Goal: Use online tool/utility: Utilize a website feature to perform a specific function

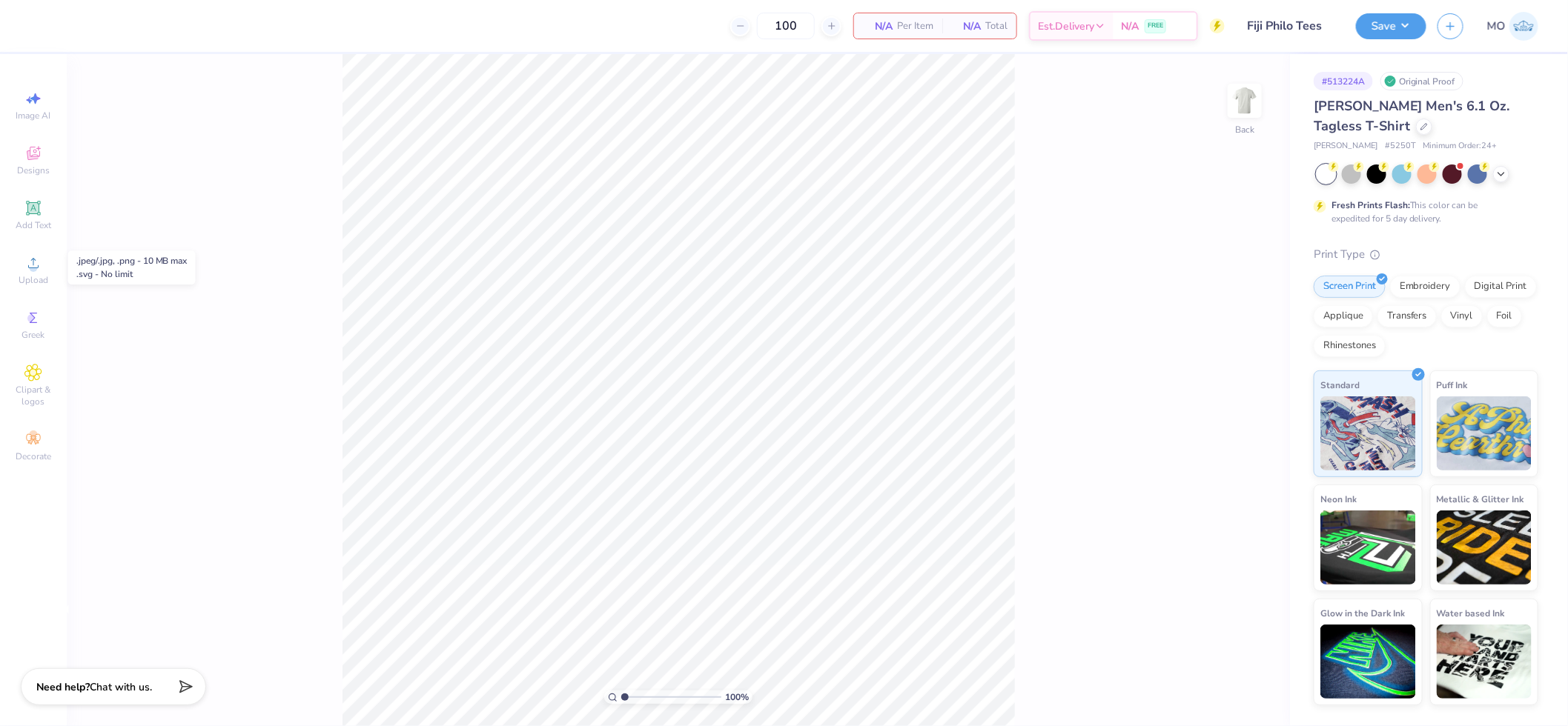
click at [24, 273] on div "Upload" at bounding box center [34, 270] width 52 height 44
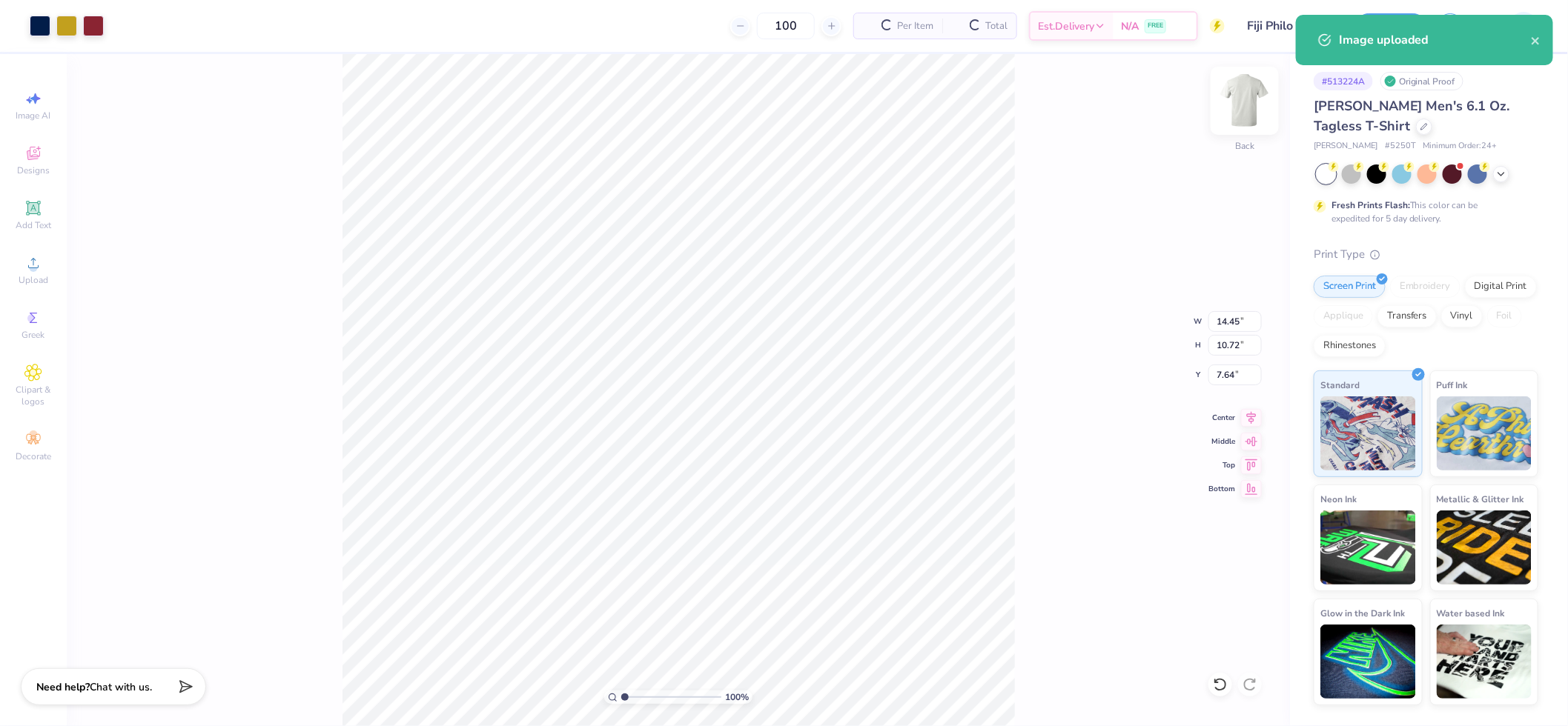
click at [1236, 112] on img at bounding box center [1245, 101] width 60 height 60
click at [31, 268] on icon at bounding box center [34, 263] width 11 height 11
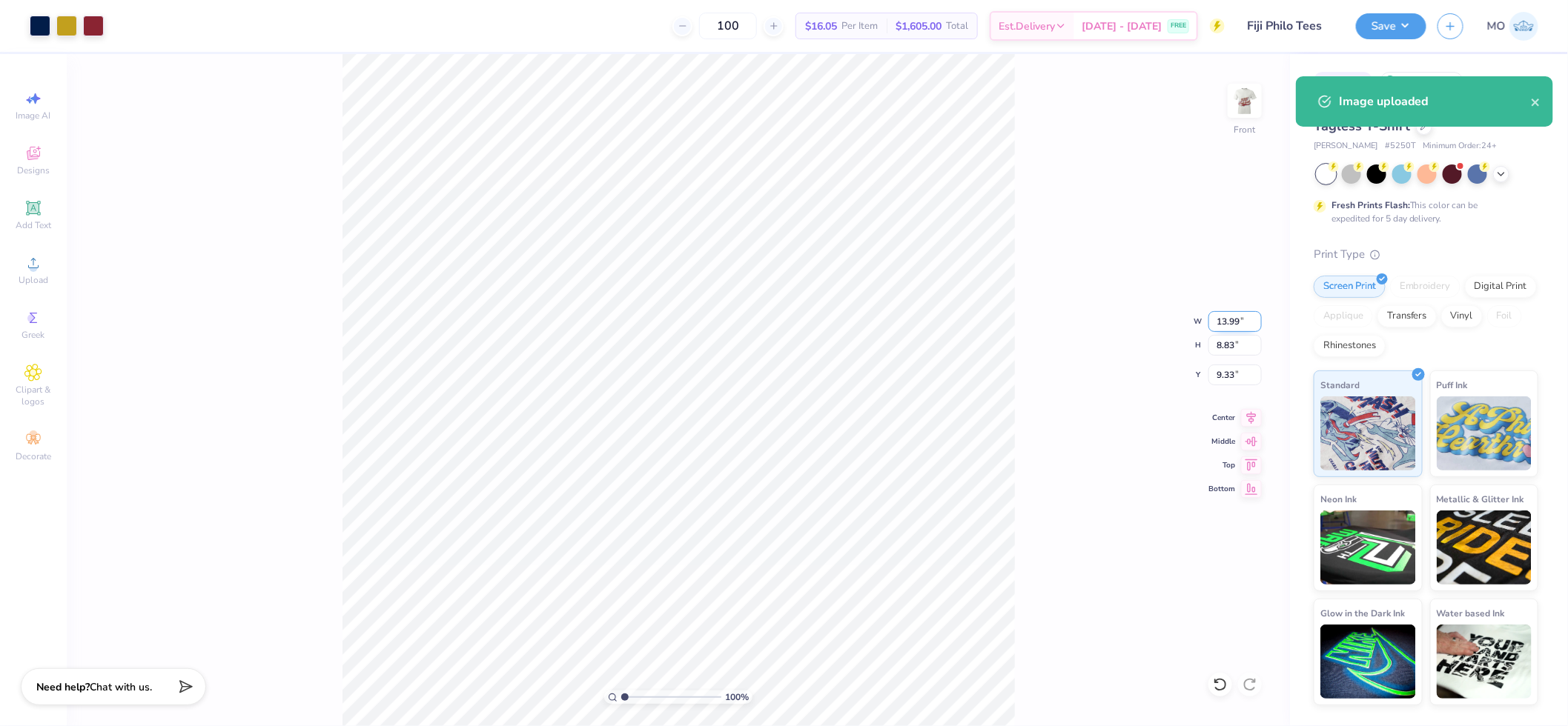
click at [1228, 321] on input "13.99" at bounding box center [1235, 321] width 54 height 21
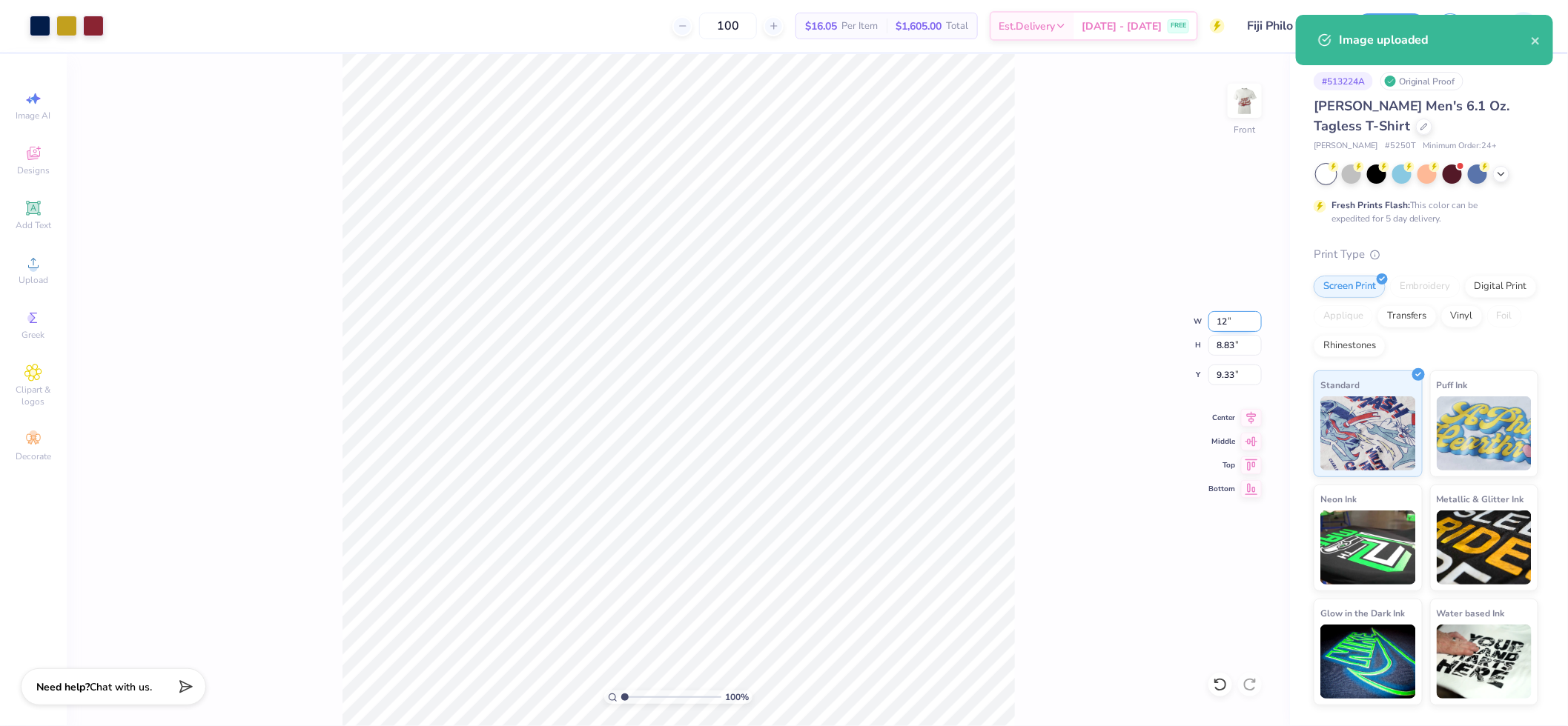
type input "12.00"
type input "7.58"
click at [1250, 415] on icon at bounding box center [1251, 416] width 10 height 12
click at [1235, 381] on input "9.96" at bounding box center [1235, 374] width 54 height 21
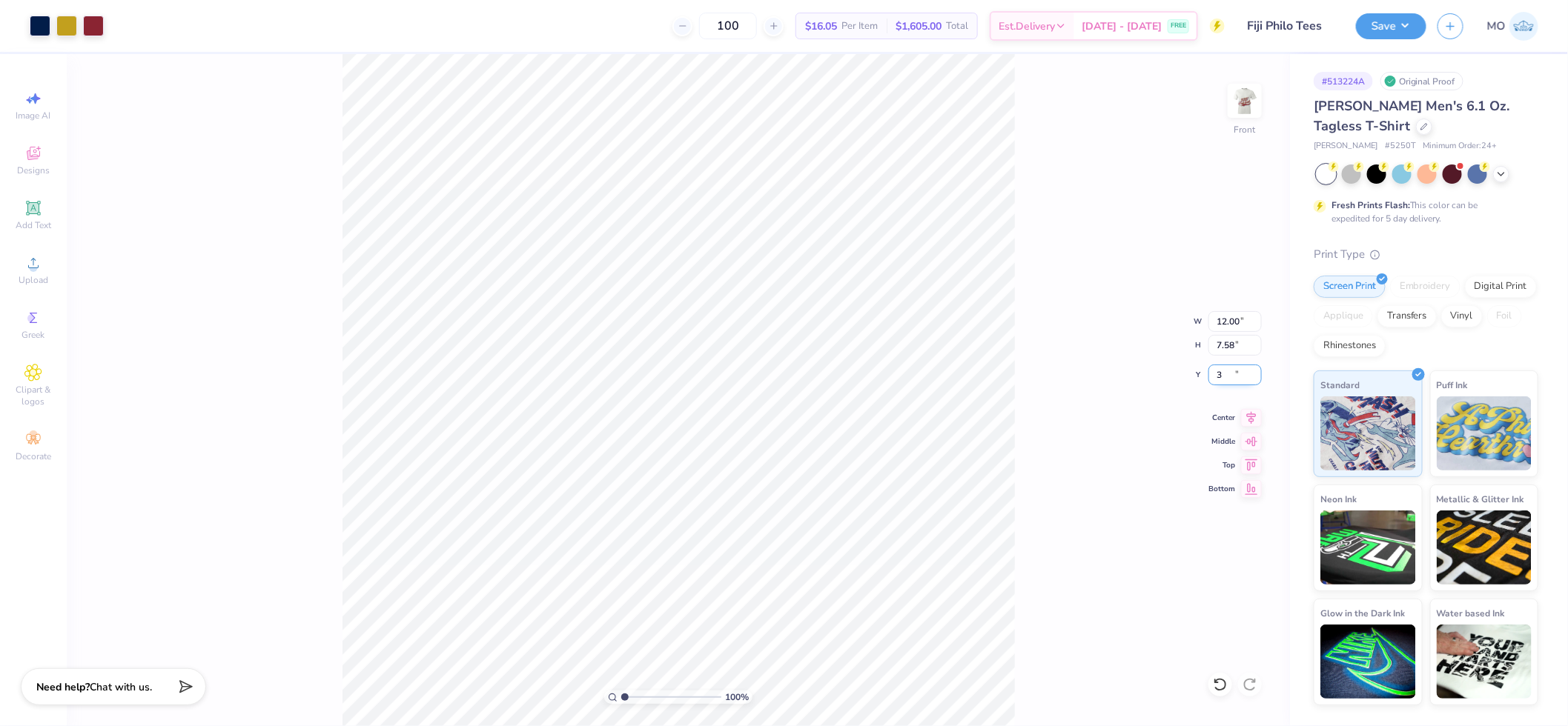
type input "3.00"
click at [1019, 284] on div "100 % Front W 12.00 12.00 " H 7.58 7.58 " Y 3.00 3.00 " Center Middle Top Bottom" at bounding box center [678, 390] width 1223 height 672
click at [1253, 99] on img at bounding box center [1245, 101] width 60 height 60
click at [1238, 319] on input "14.45" at bounding box center [1235, 321] width 54 height 21
type input "4.00"
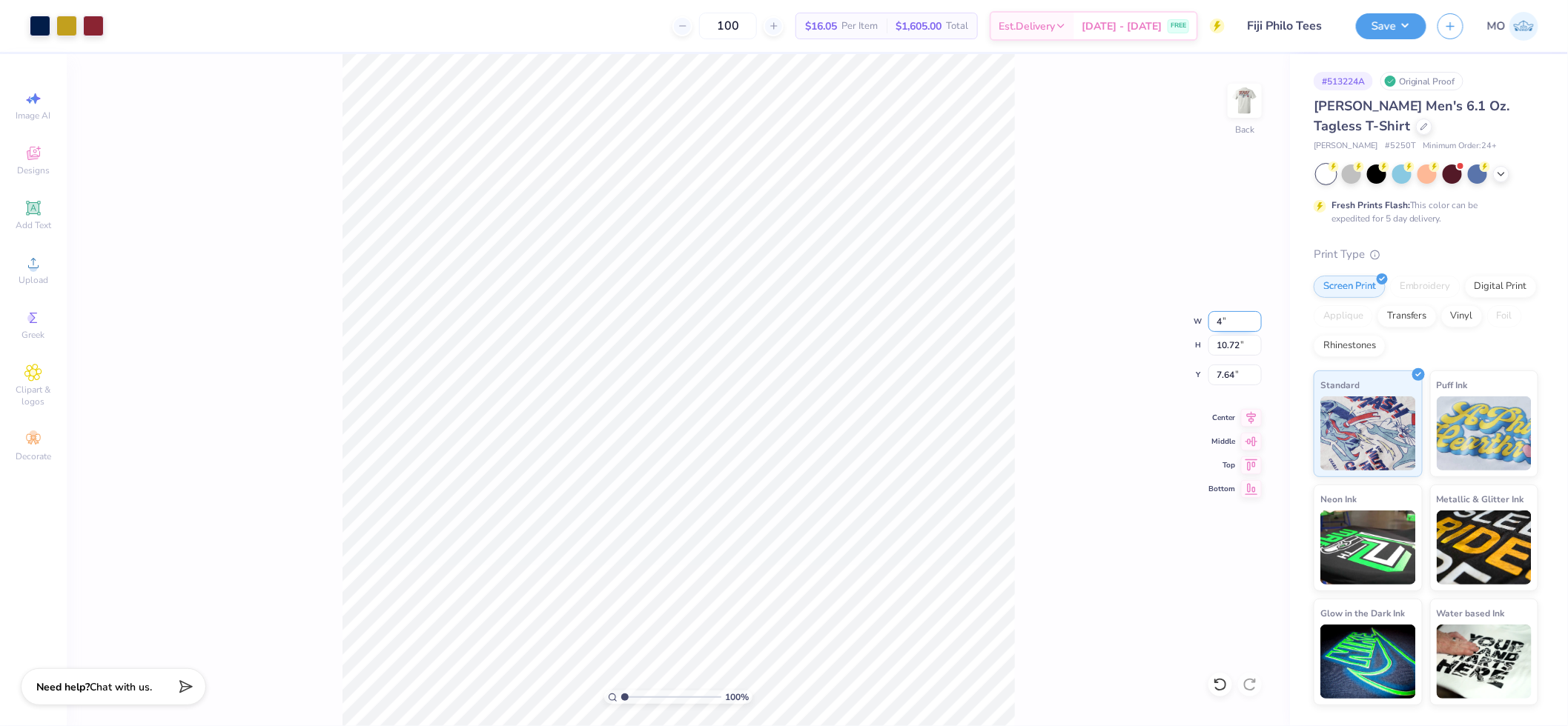
type input "2.97"
type input "3.00"
click at [1238, 99] on img at bounding box center [1245, 101] width 60 height 60
click at [1402, 19] on button "Save" at bounding box center [1391, 24] width 70 height 26
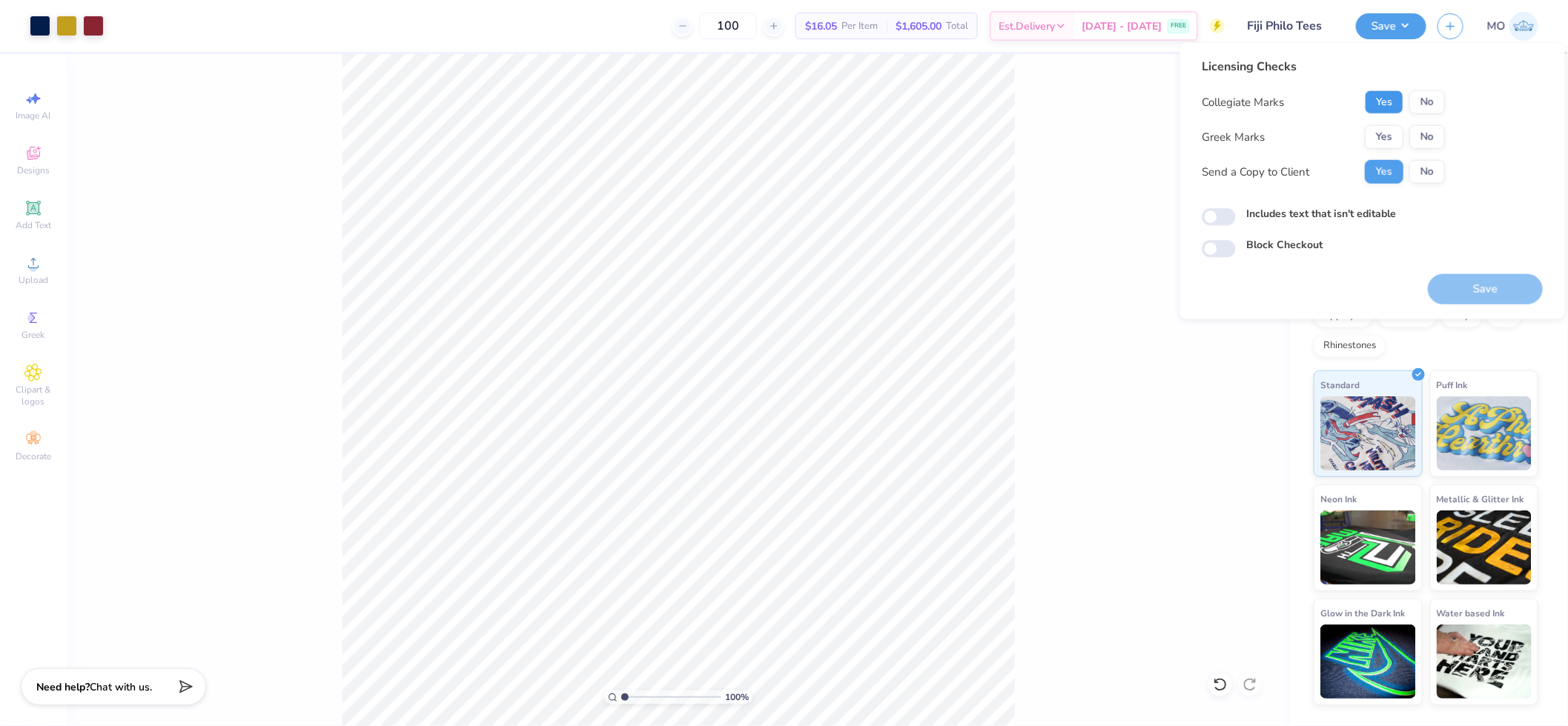
click at [1381, 100] on button "Yes" at bounding box center [1384, 102] width 38 height 24
click at [1422, 137] on button "No" at bounding box center [1427, 137] width 36 height 24
click at [1221, 217] on input "Includes text that isn't editable" at bounding box center [1219, 216] width 34 height 18
checkbox input "true"
click at [1454, 287] on button "Save" at bounding box center [1485, 290] width 115 height 31
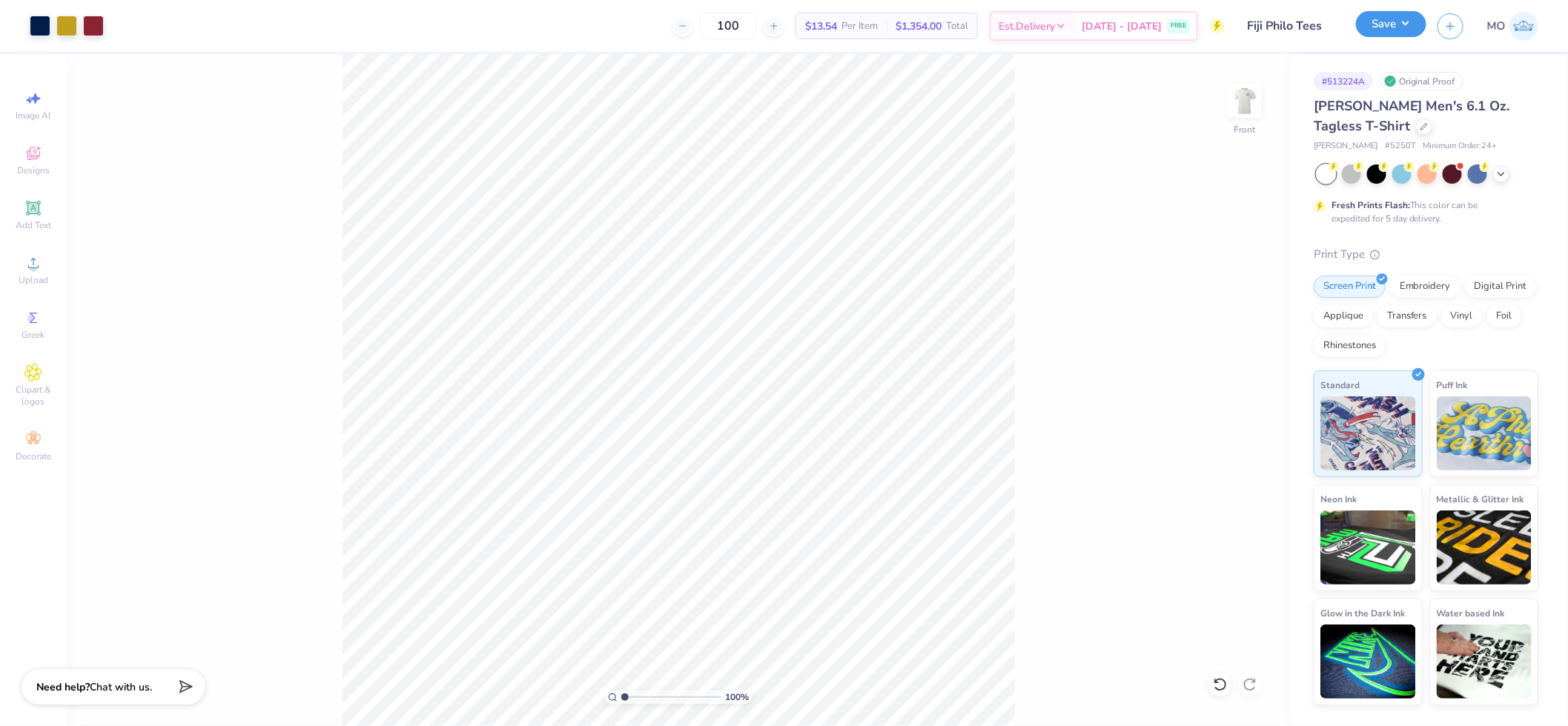
click at [1404, 34] on button "Save" at bounding box center [1391, 24] width 70 height 26
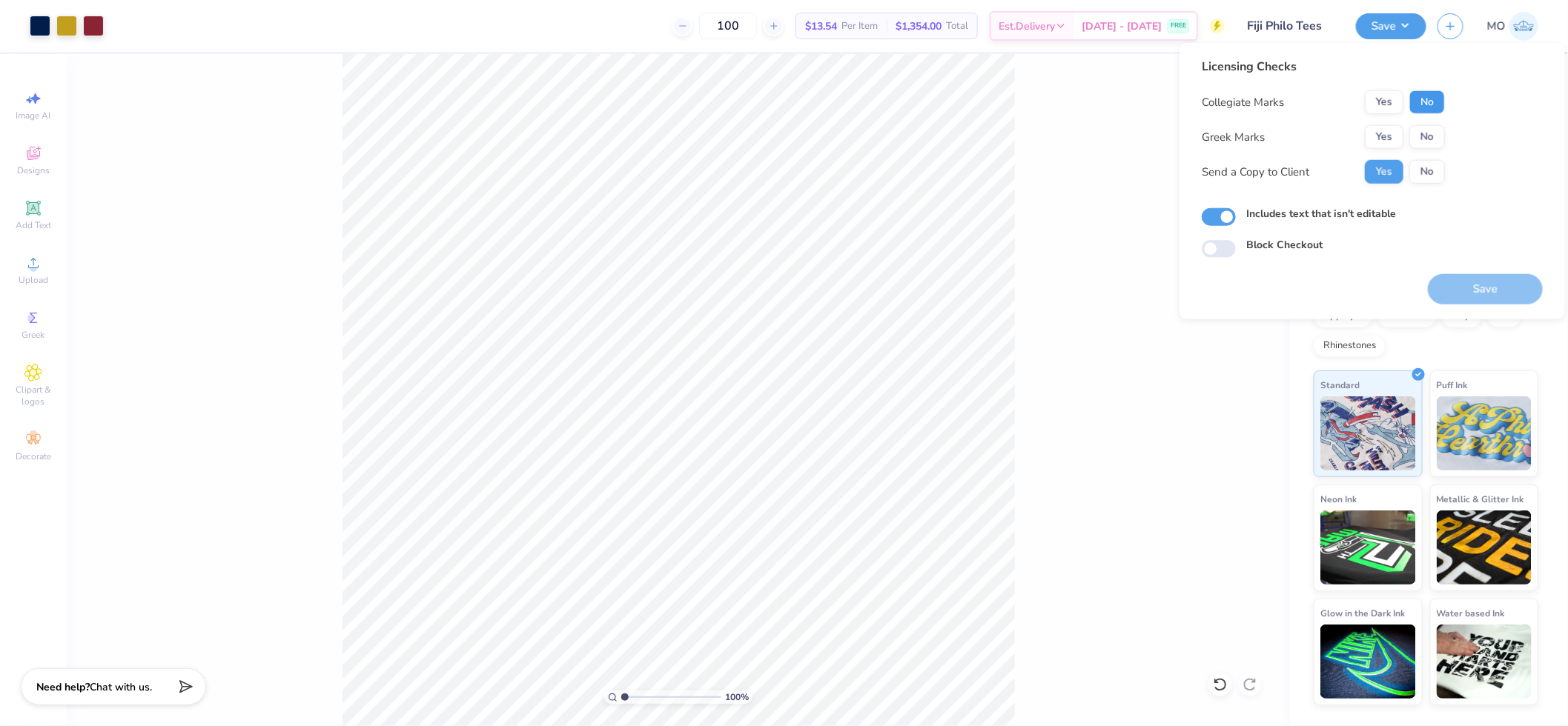
click at [1430, 105] on button "No" at bounding box center [1427, 102] width 36 height 24
click at [1403, 135] on div "Yes No" at bounding box center [1404, 137] width 80 height 24
click at [1394, 136] on button "Yes" at bounding box center [1384, 137] width 38 height 24
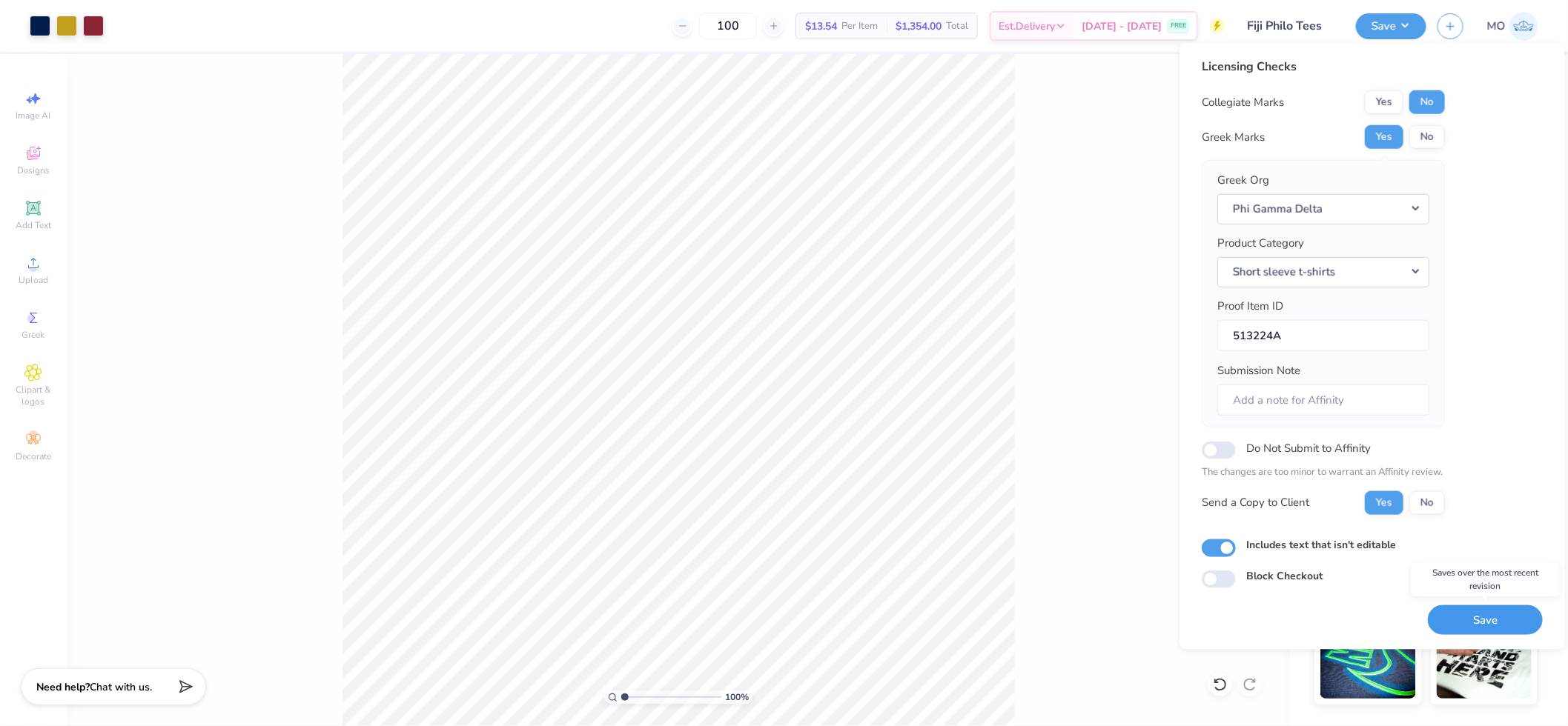
click at [1455, 611] on button "Save" at bounding box center [1485, 620] width 115 height 31
